Goal: Find contact information: Find contact information

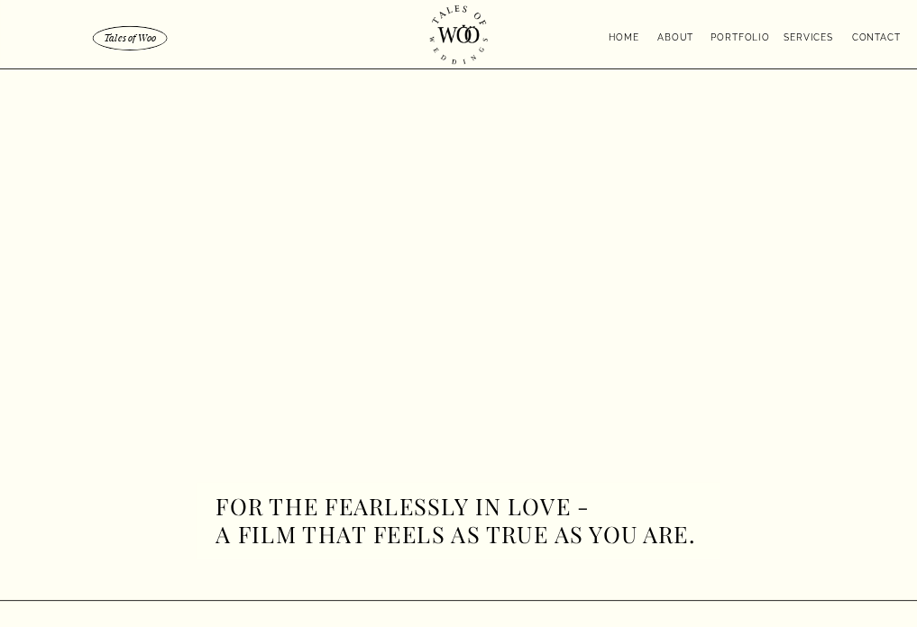
drag, startPoint x: 667, startPoint y: 157, endPoint x: 698, endPoint y: 140, distance: 35.1
click at [883, 35] on nav "contact" at bounding box center [862, 36] width 77 height 13
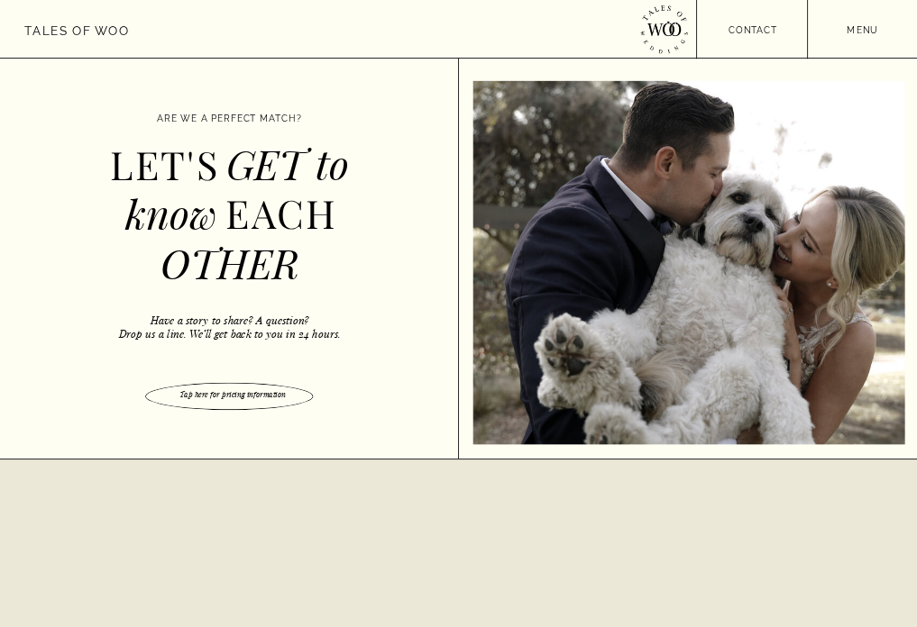
scroll to position [981, 0]
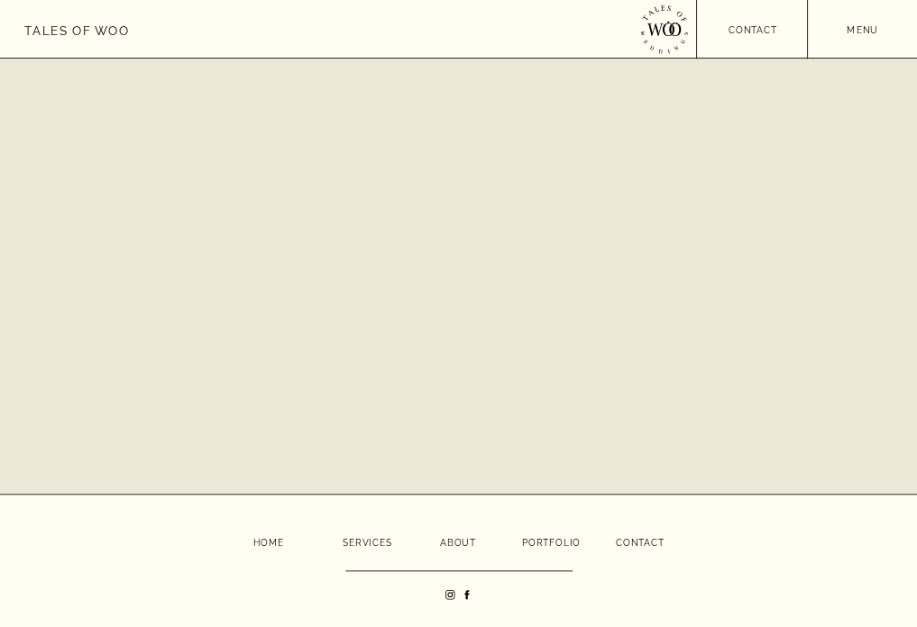
click at [641, 543] on nav "contact" at bounding box center [640, 541] width 48 height 12
click at [759, 39] on div at bounding box center [458, 29] width 917 height 58
click at [759, 31] on nav "contact" at bounding box center [753, 29] width 112 height 12
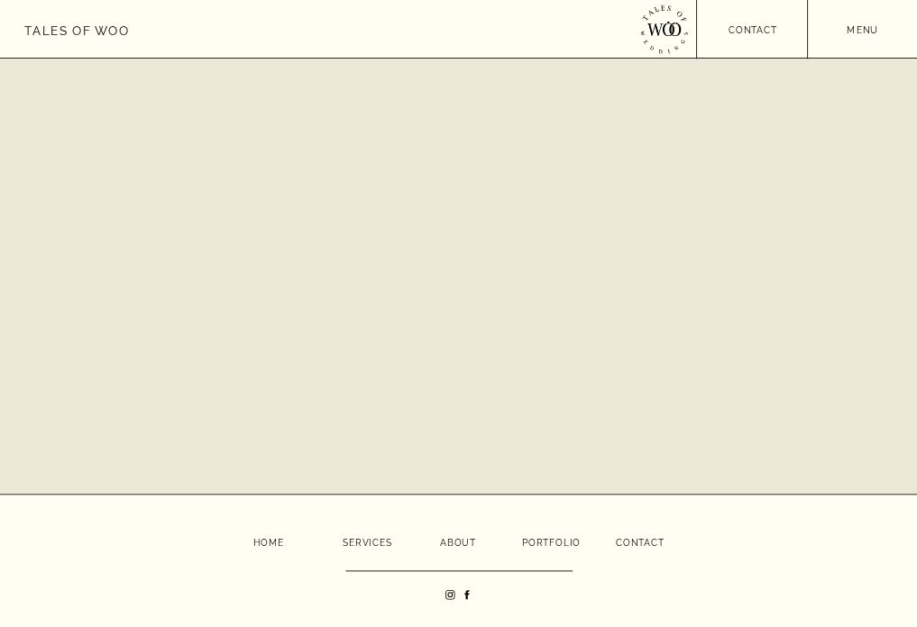
drag, startPoint x: 885, startPoint y: 320, endPoint x: 883, endPoint y: 271, distance: 48.7
click at [874, 32] on nav "menu" at bounding box center [862, 29] width 109 height 12
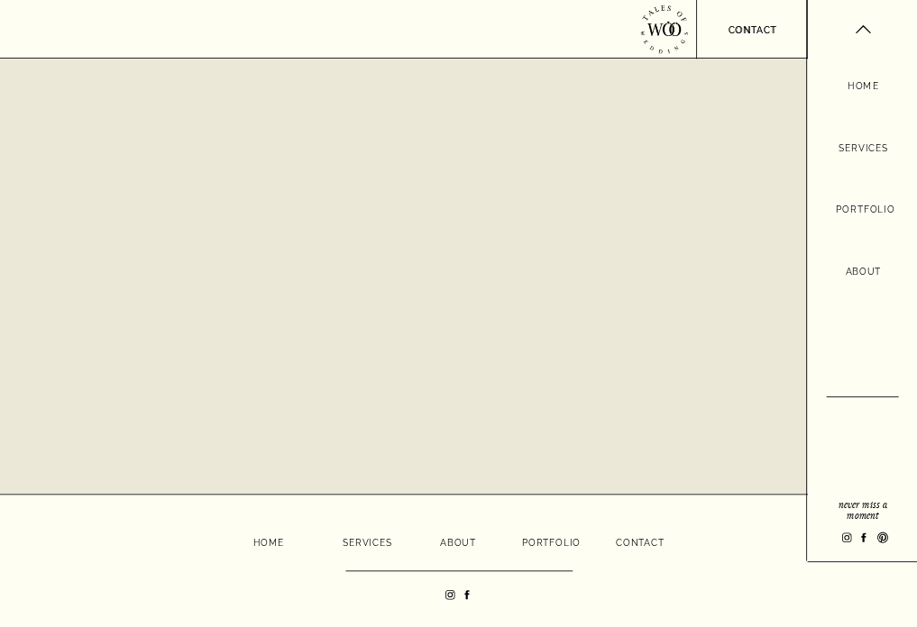
click at [869, 270] on nav "About" at bounding box center [862, 272] width 43 height 17
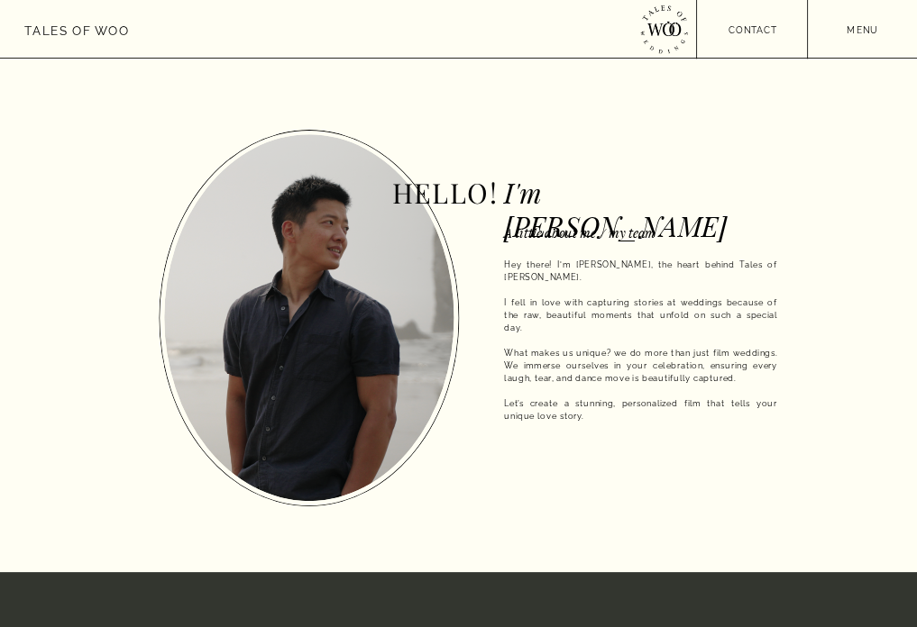
drag, startPoint x: 672, startPoint y: 455, endPoint x: 569, endPoint y: 314, distance: 174.9
click at [674, 453] on p "Hey there! I'm Jimmy, the heart behind Tales of Woo. I fell in love with captur…" at bounding box center [640, 360] width 273 height 202
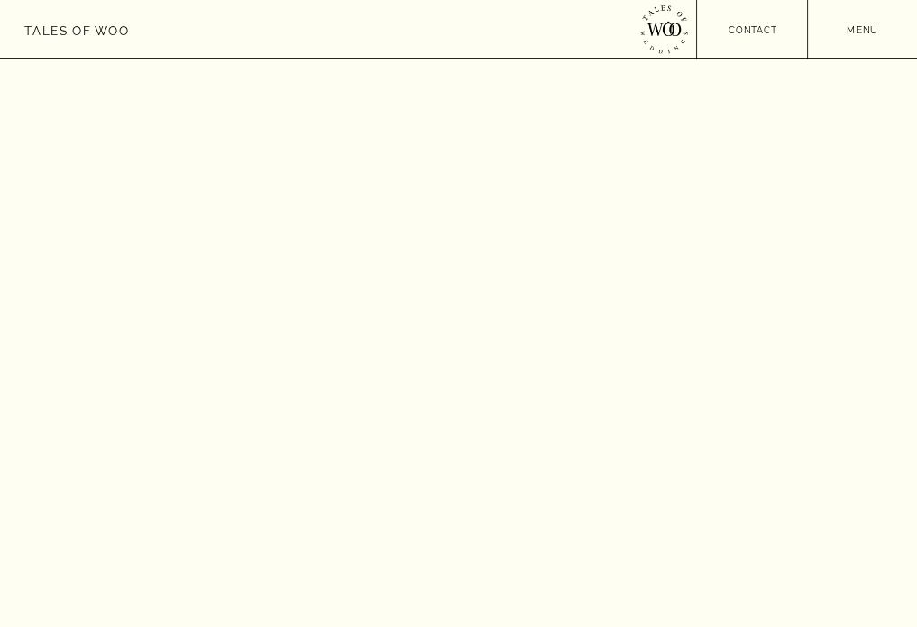
scroll to position [2216, 0]
